Goal: Information Seeking & Learning: Learn about a topic

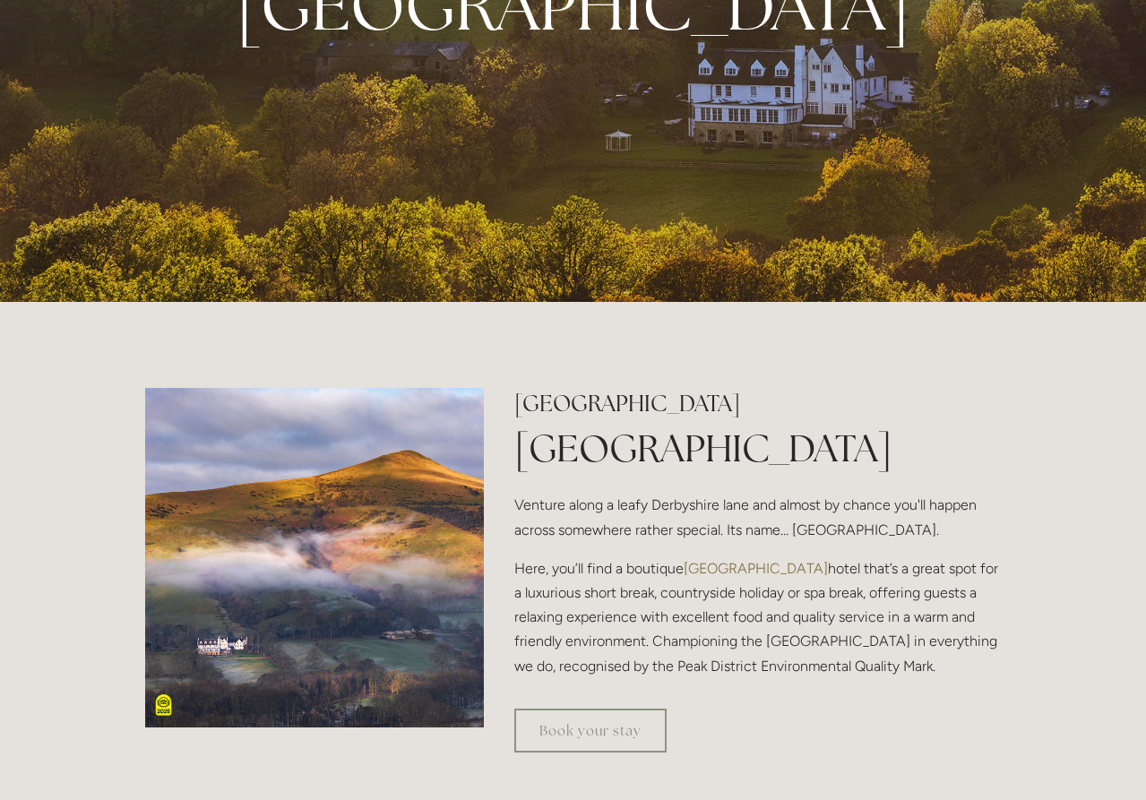
scroll to position [400, 0]
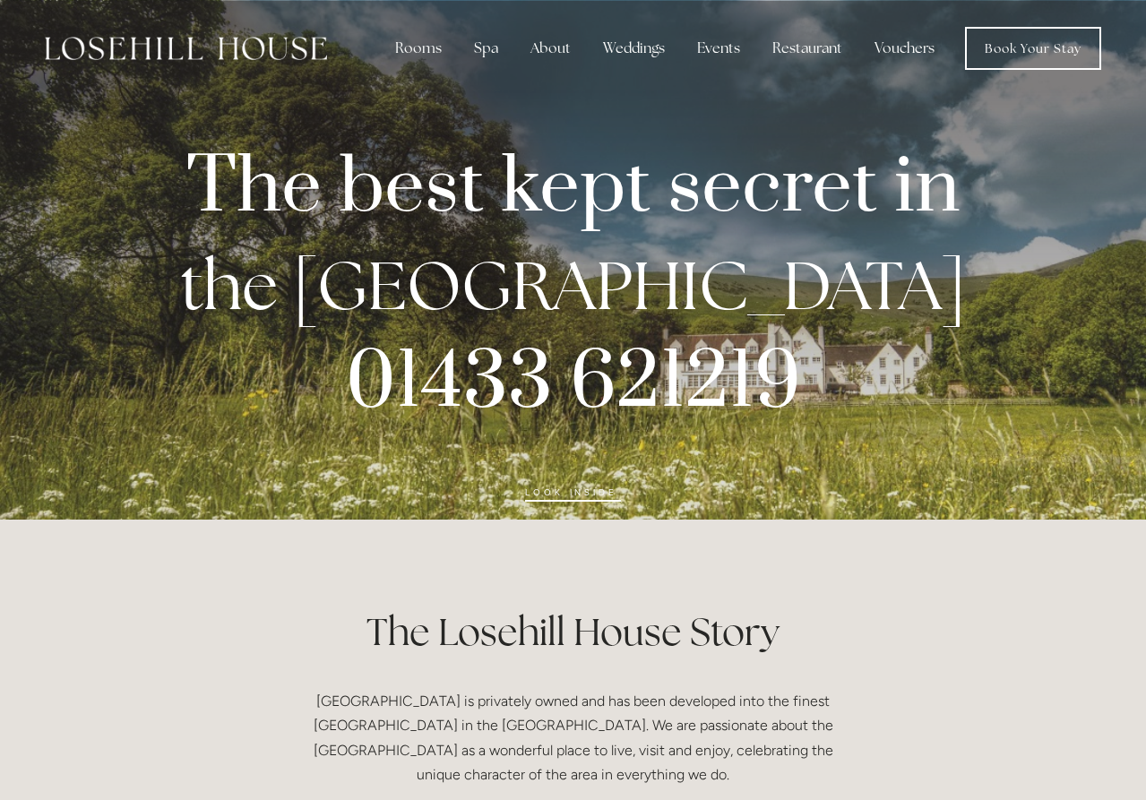
click at [255, 59] on img at bounding box center [186, 48] width 282 height 23
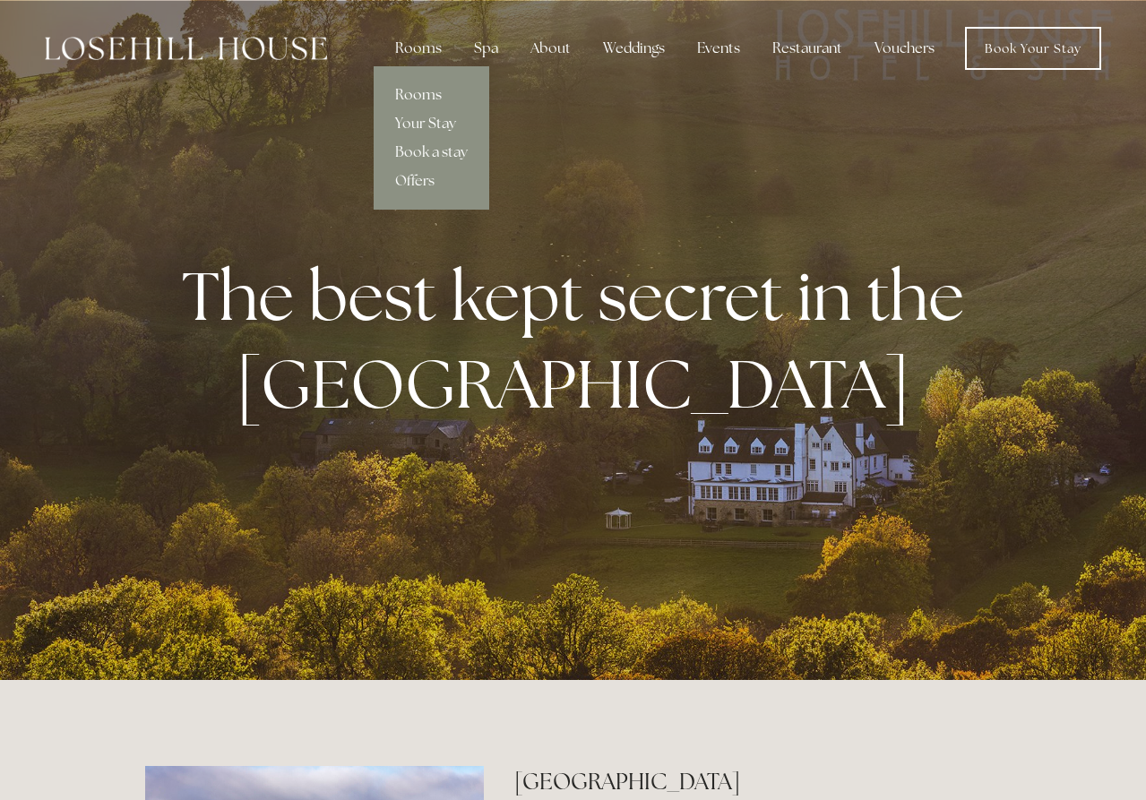
click at [429, 87] on link "Rooms" at bounding box center [432, 95] width 116 height 29
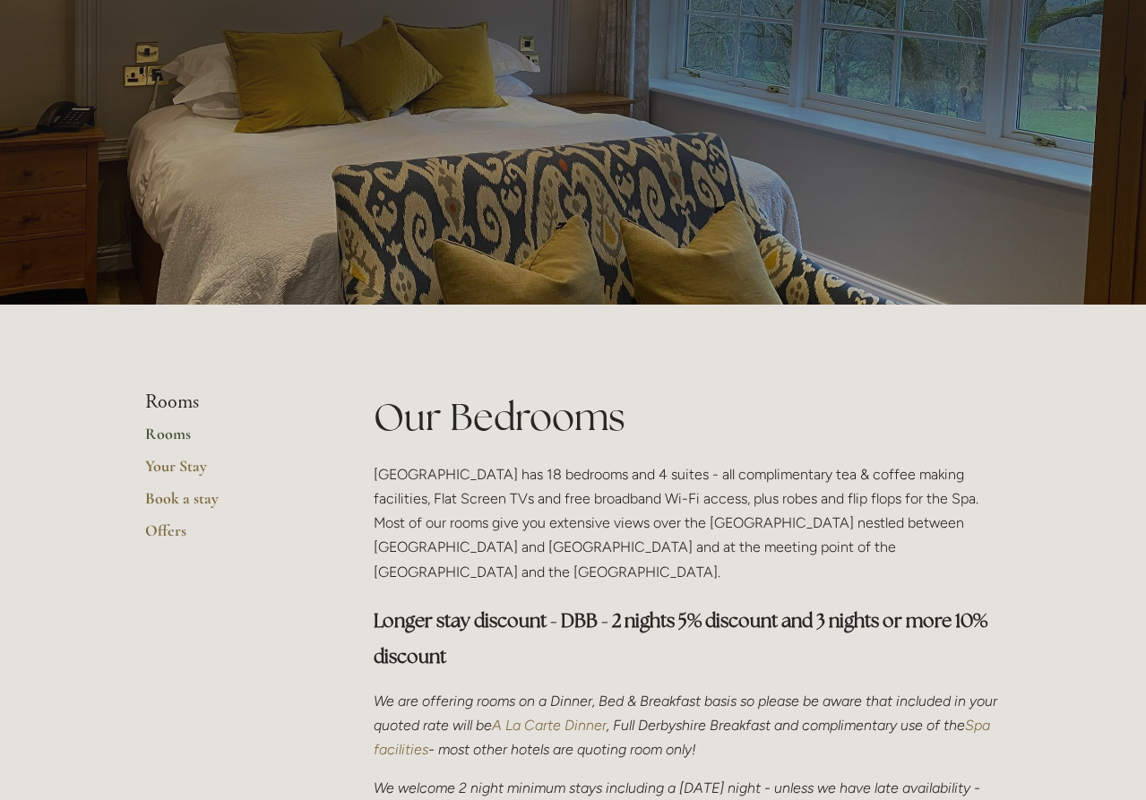
scroll to position [99, 0]
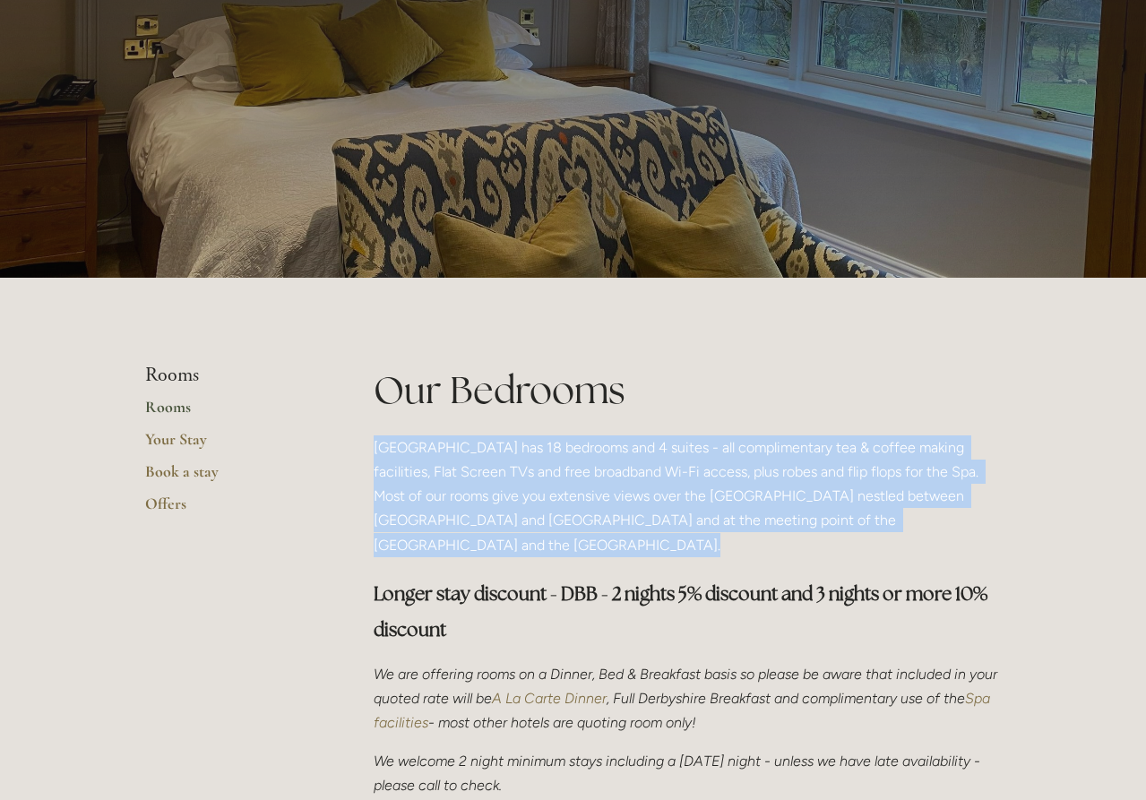
drag, startPoint x: 689, startPoint y: 412, endPoint x: 669, endPoint y: 540, distance: 129.8
click at [669, 540] on div "Our Bedrooms Losehill House Hotel has 18 bedrooms and 4 suites - all compliment…" at bounding box center [688, 739] width 628 height 750
drag, startPoint x: 669, startPoint y: 540, endPoint x: 678, endPoint y: 405, distance: 135.7
click at [678, 405] on div "Our Bedrooms Losehill House Hotel has 18 bedrooms and 4 suites - all compliment…" at bounding box center [688, 739] width 628 height 750
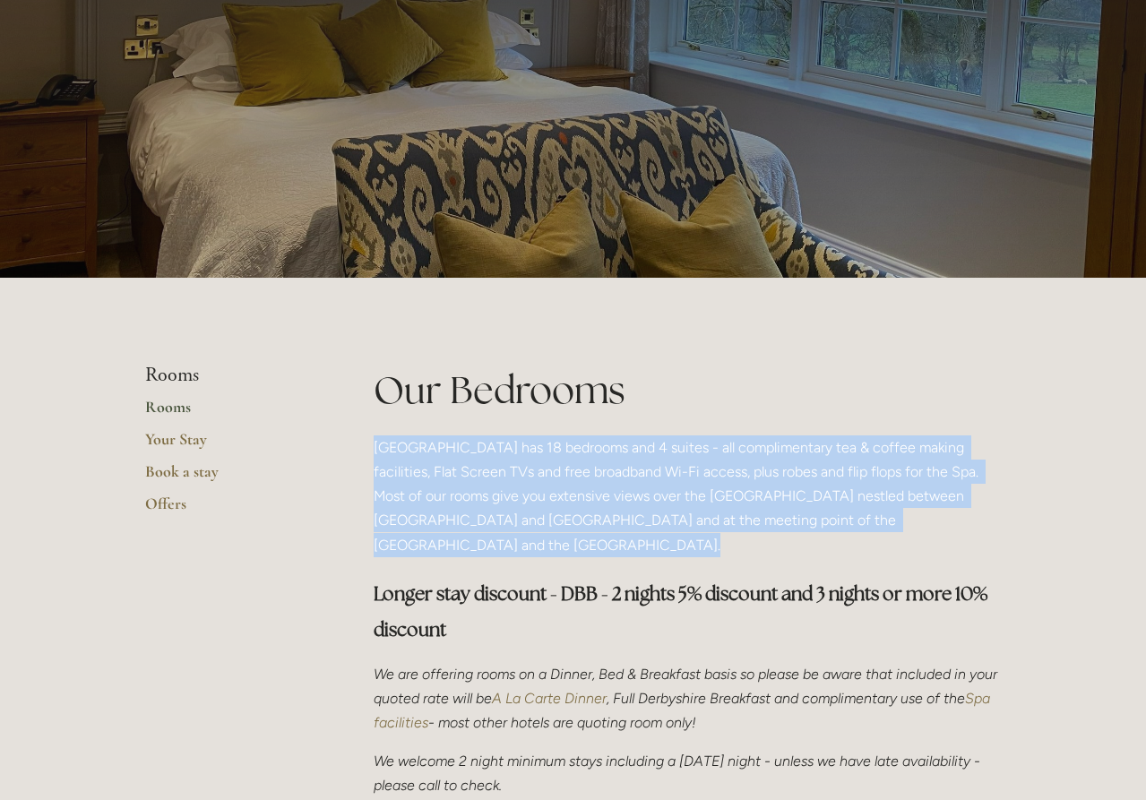
click at [678, 405] on h1 "Our Bedrooms" at bounding box center [688, 390] width 628 height 53
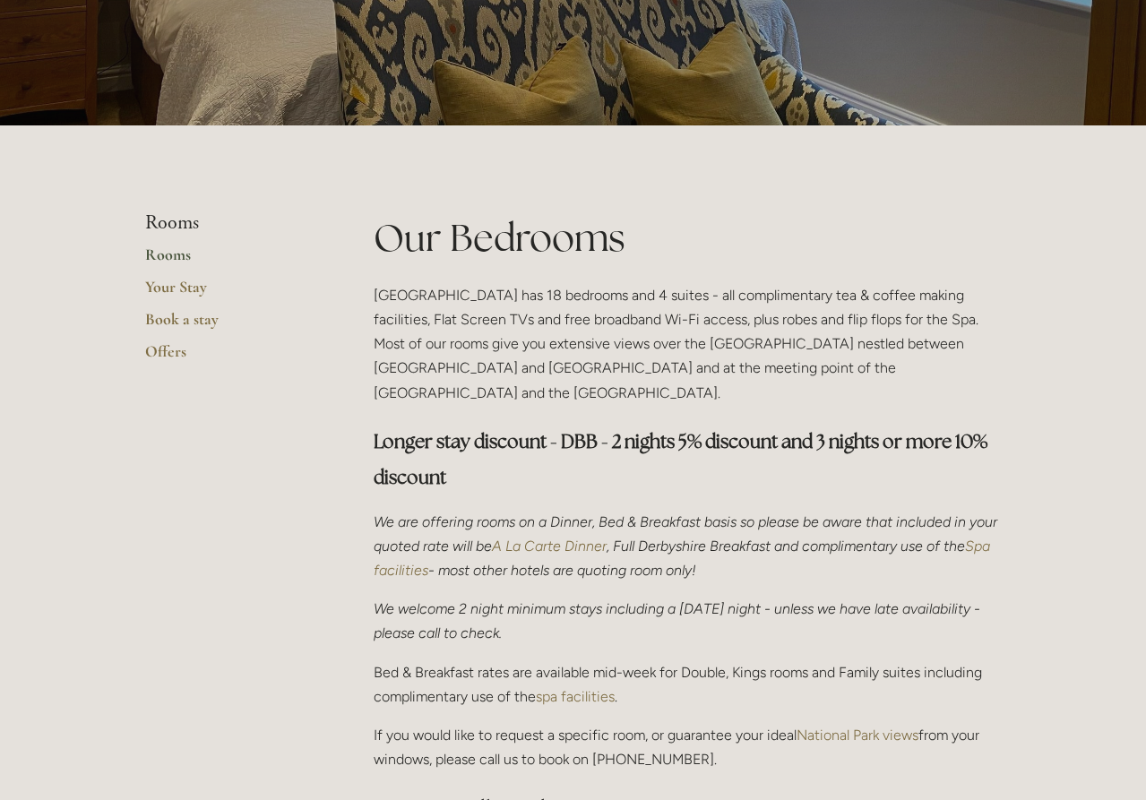
scroll to position [253, 0]
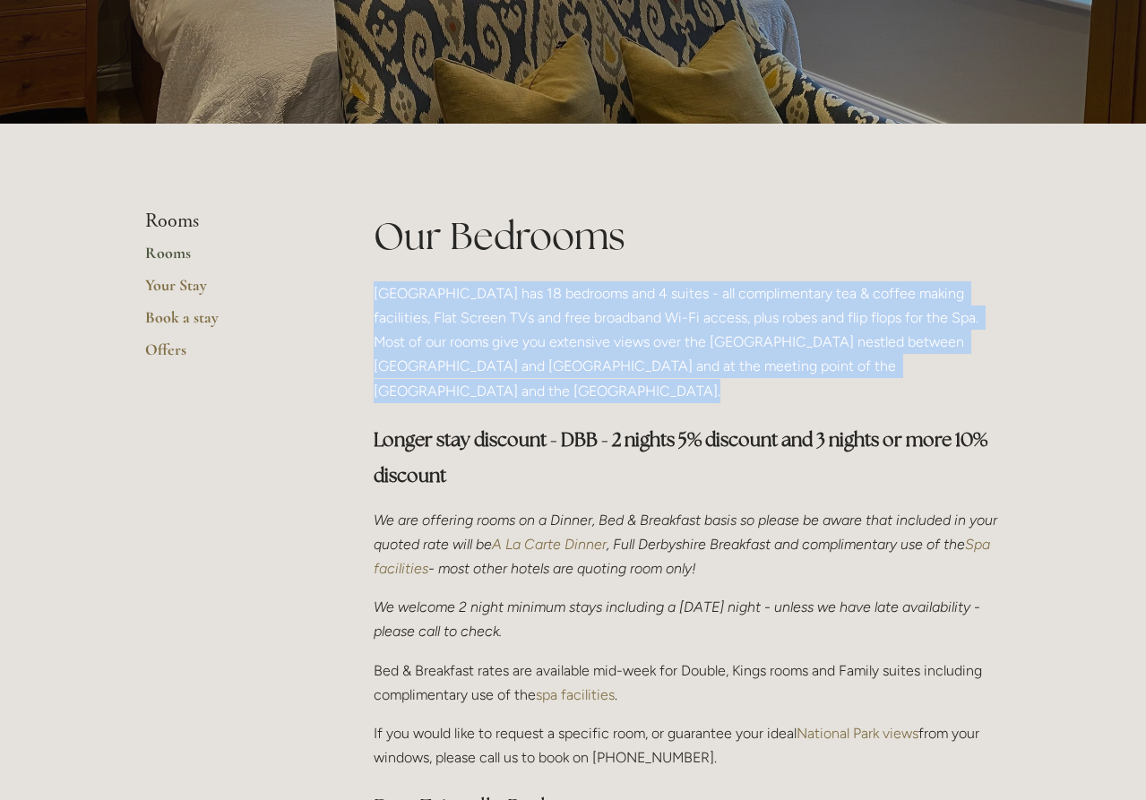
drag, startPoint x: 670, startPoint y: 386, endPoint x: 672, endPoint y: 269, distance: 117.4
click at [672, 269] on div "Our Bedrooms Losehill House Hotel has 18 bedrooms and 4 suites - all compliment…" at bounding box center [688, 585] width 628 height 750
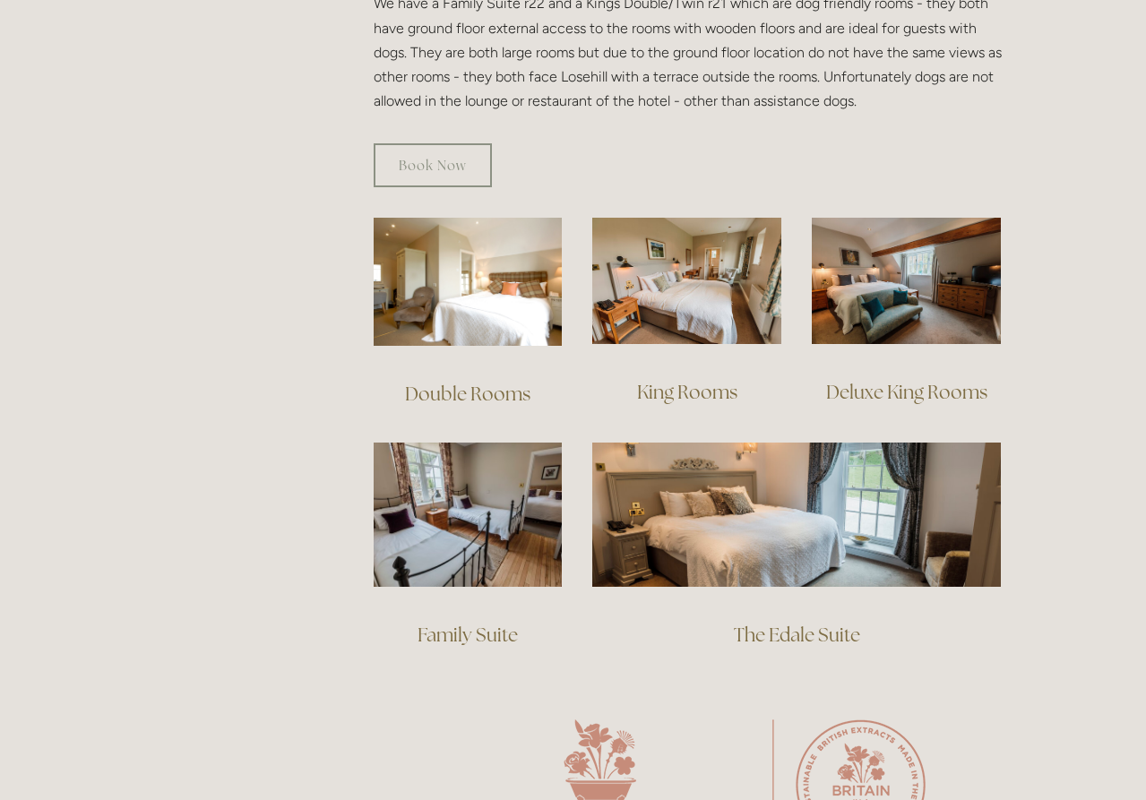
scroll to position [0, 0]
